Goal: Navigation & Orientation: Find specific page/section

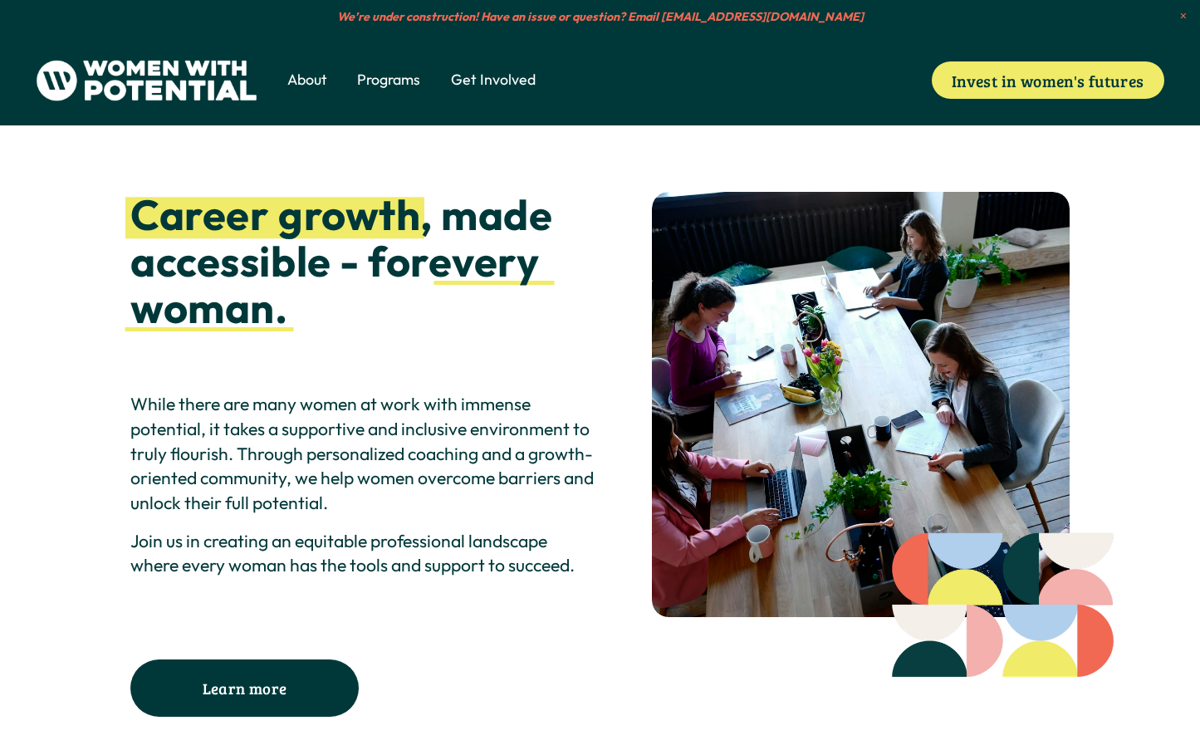
click at [0, 0] on span "Meet the Board" at bounding box center [0, 0] width 0 height 0
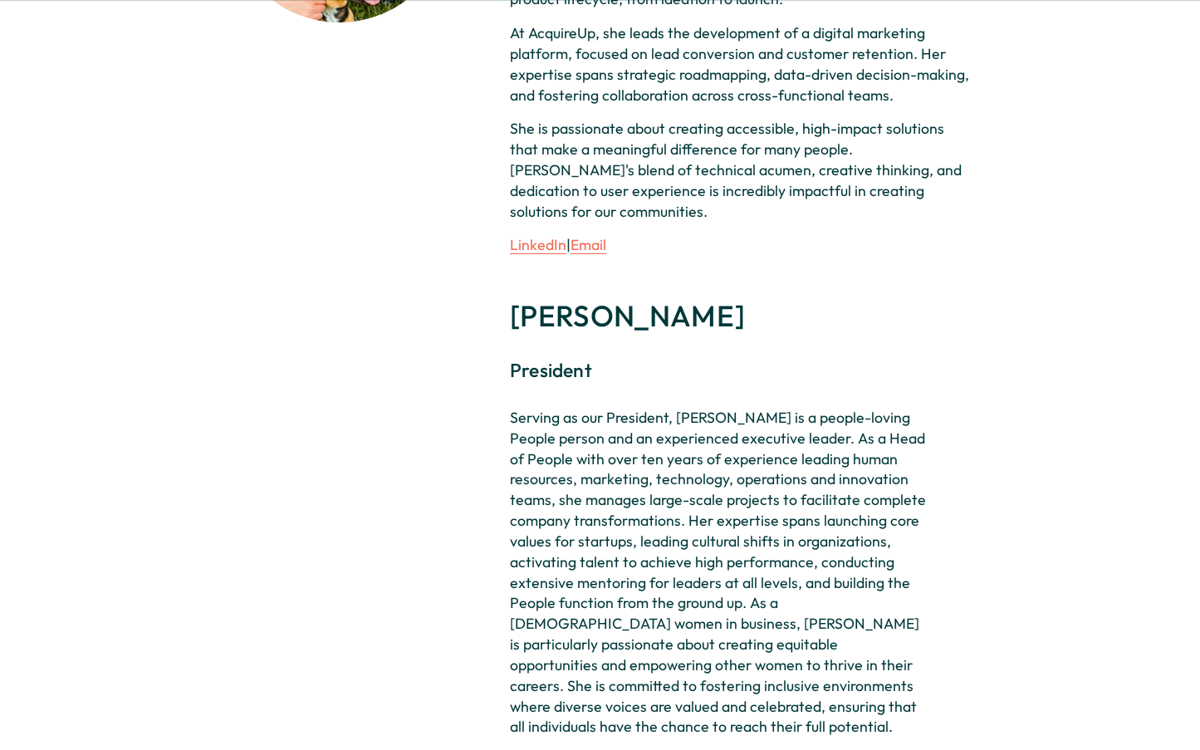
scroll to position [2246, 0]
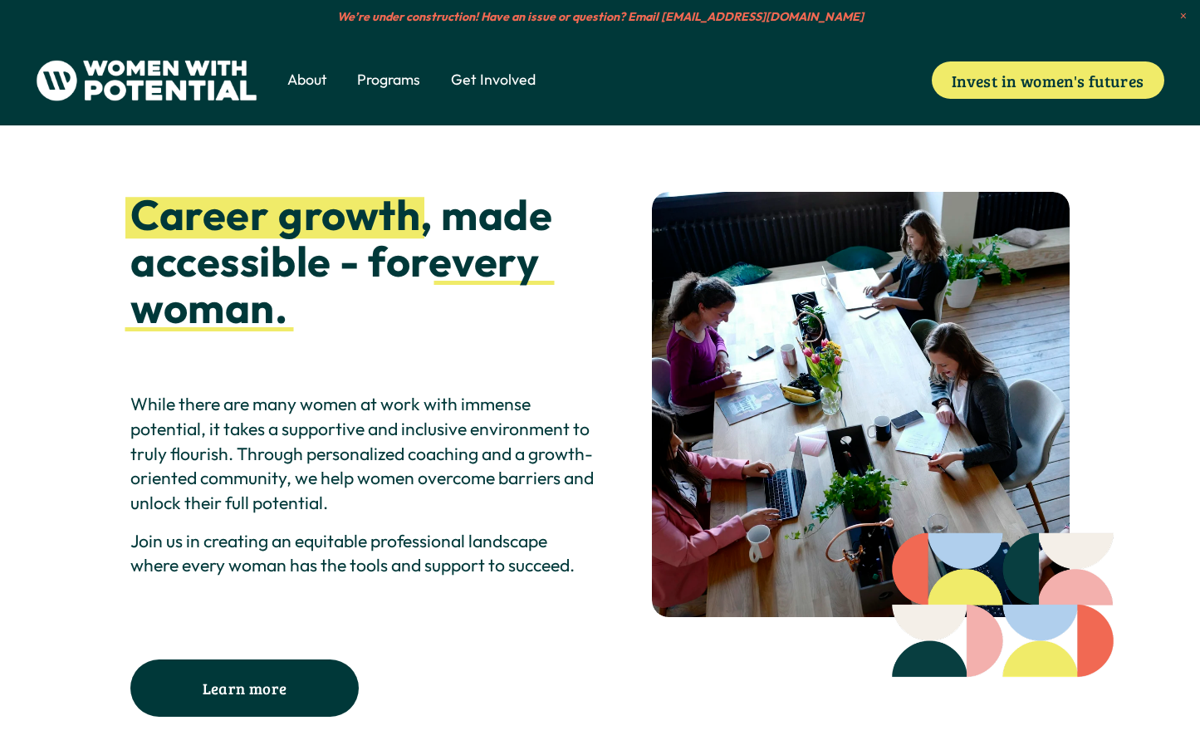
click at [0, 0] on span "1:1 Coaching" at bounding box center [0, 0] width 0 height 0
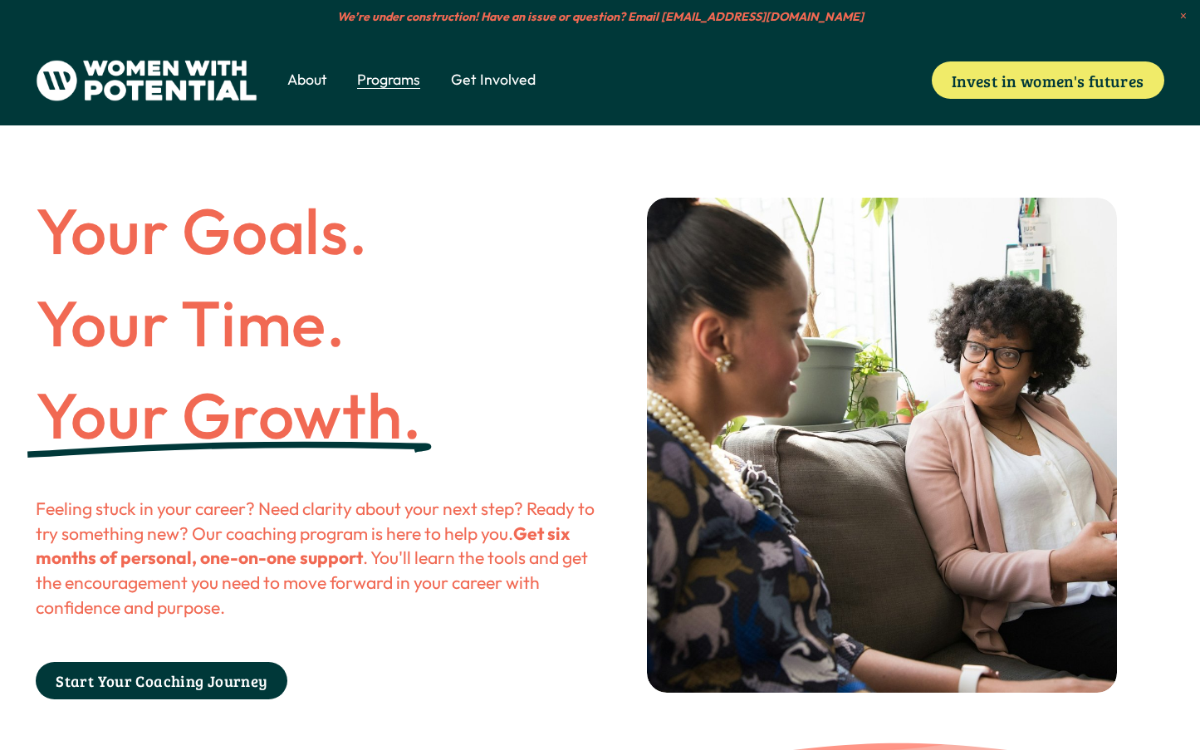
click at [0, 0] on span "Meet the Board" at bounding box center [0, 0] width 0 height 0
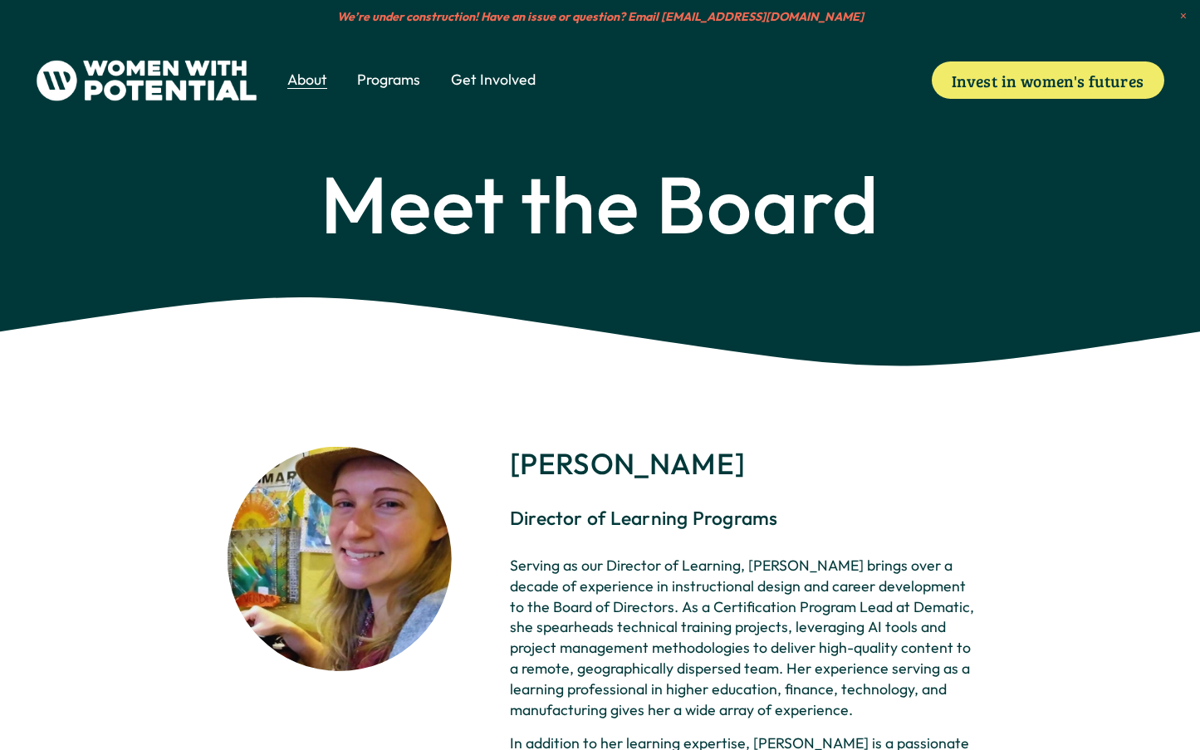
click at [0, 0] on span "Donate" at bounding box center [0, 0] width 0 height 0
